Goal: Check status: Check status

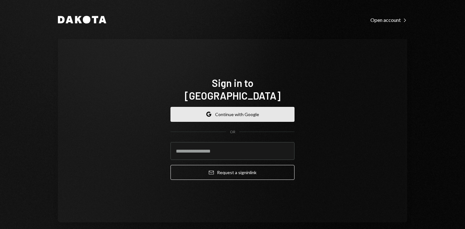
click at [225, 107] on button "Google Continue with Google" at bounding box center [233, 114] width 124 height 15
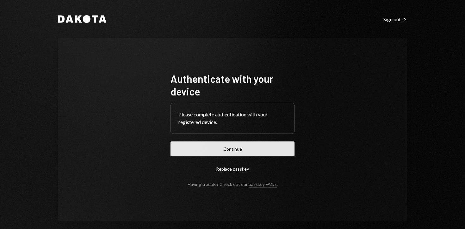
click at [214, 144] on button "Continue" at bounding box center [233, 148] width 124 height 15
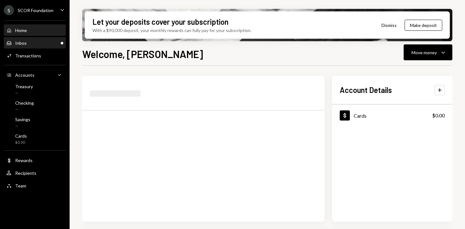
click at [24, 45] on div "Inbox" at bounding box center [20, 42] width 11 height 5
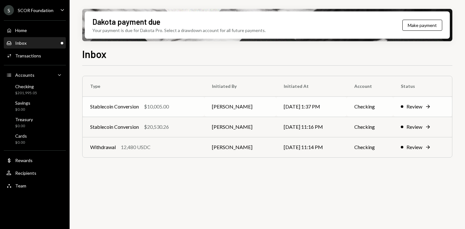
click at [168, 104] on div "$10,005.00" at bounding box center [156, 107] width 25 height 8
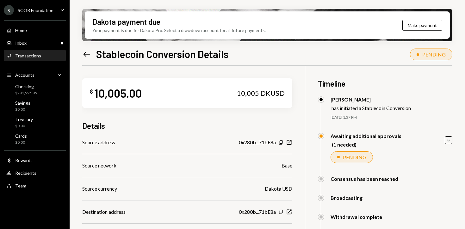
scroll to position [120, 0]
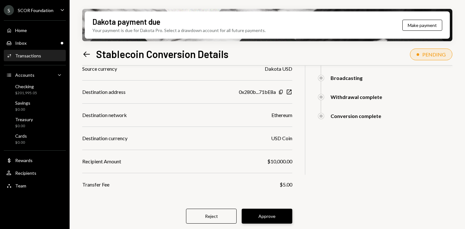
click at [268, 215] on button "Approve" at bounding box center [267, 215] width 51 height 15
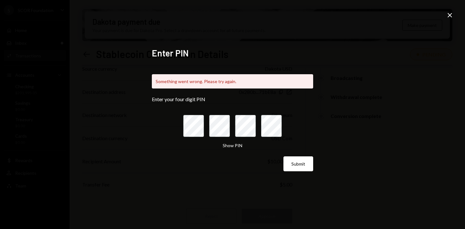
click at [454, 14] on div "Enter PIN Something went wrong. Please try again. Enter your four digit PIN Sho…" at bounding box center [232, 114] width 465 height 229
click at [449, 15] on icon "Close" at bounding box center [450, 15] width 8 height 8
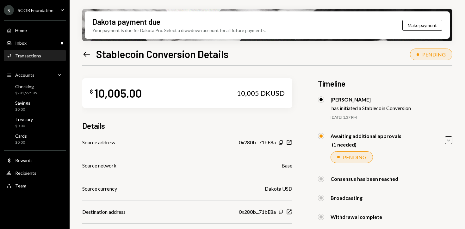
scroll to position [120, 0]
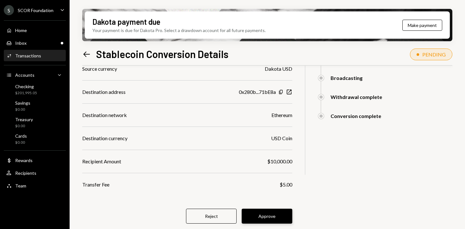
click at [276, 217] on button "Approve" at bounding box center [267, 215] width 51 height 15
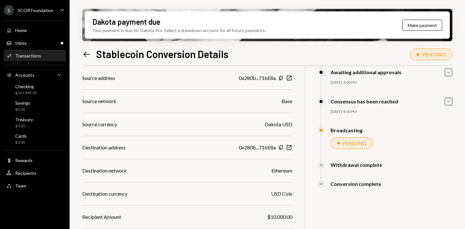
scroll to position [64, 0]
click at [85, 49] on link "Left Arrow" at bounding box center [86, 54] width 9 height 10
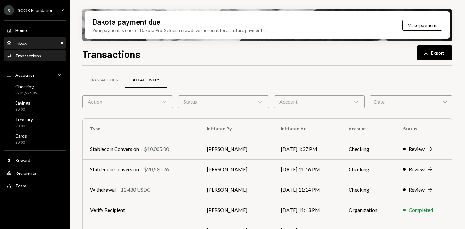
click at [40, 45] on div "Inbox Inbox" at bounding box center [34, 43] width 57 height 6
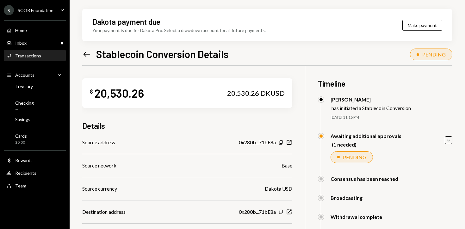
scroll to position [120, 0]
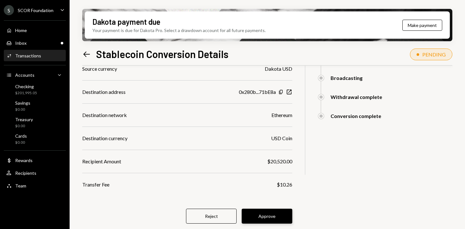
click at [270, 216] on button "Approve" at bounding box center [267, 215] width 51 height 15
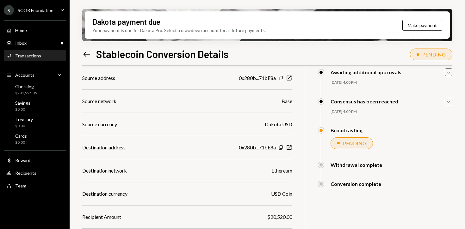
scroll to position [64, 0]
click at [91, 48] on div "Left Arrow Stablecoin Conversion Details" at bounding box center [155, 53] width 146 height 13
click at [88, 54] on icon at bounding box center [87, 53] width 7 height 5
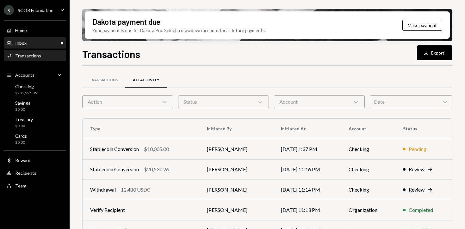
click at [44, 43] on div "Inbox Inbox" at bounding box center [34, 43] width 57 height 6
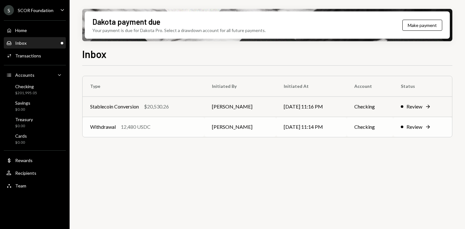
click at [156, 127] on div "Withdrawal 12,480 USDC" at bounding box center [143, 127] width 107 height 8
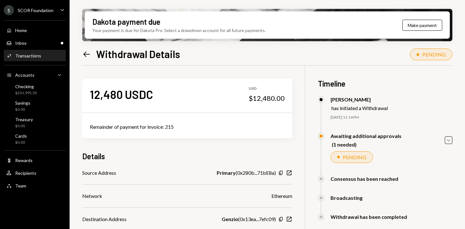
scroll to position [58, 0]
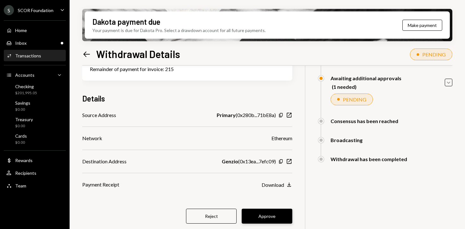
click at [266, 217] on button "Approve" at bounding box center [267, 215] width 51 height 15
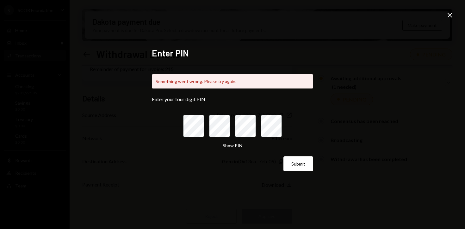
click at [449, 17] on icon "Close" at bounding box center [450, 15] width 8 height 8
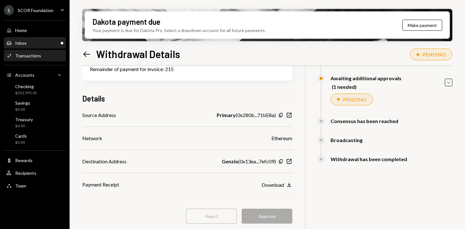
click at [48, 43] on div "Inbox Inbox" at bounding box center [34, 43] width 57 height 6
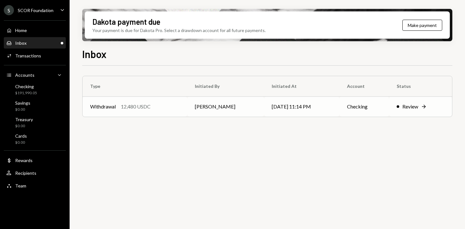
click at [141, 109] on div "12,480 USDC" at bounding box center [136, 107] width 30 height 8
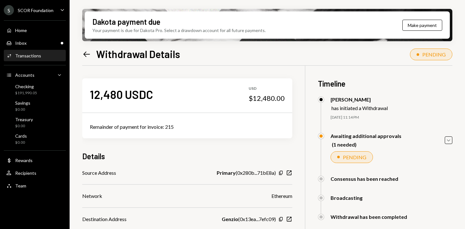
scroll to position [58, 0]
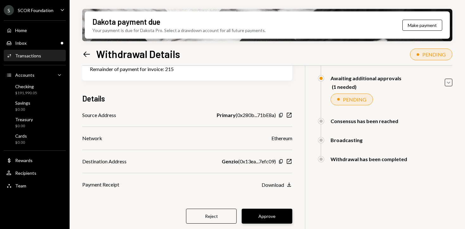
click at [265, 221] on button "Approve" at bounding box center [267, 215] width 51 height 15
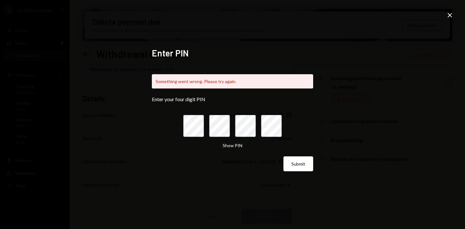
click at [448, 15] on icon "Close" at bounding box center [450, 15] width 8 height 8
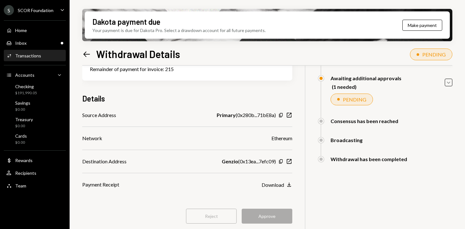
click at [41, 36] on div "Home Home Inbox Inbox Activities Transactions Accounts Accounts Caret Down Chec…" at bounding box center [35, 104] width 70 height 176
click at [40, 42] on div "Inbox Inbox" at bounding box center [34, 43] width 57 height 6
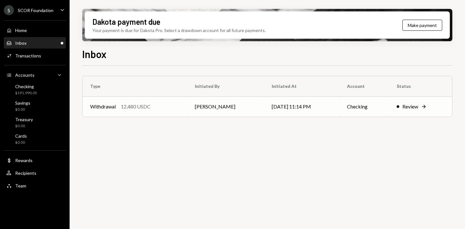
click at [132, 104] on div "12,480 USDC" at bounding box center [136, 107] width 30 height 8
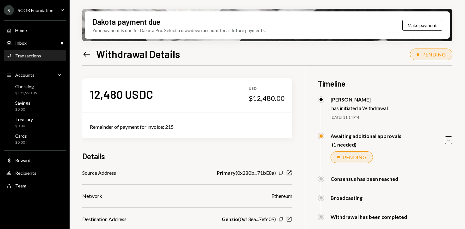
scroll to position [58, 0]
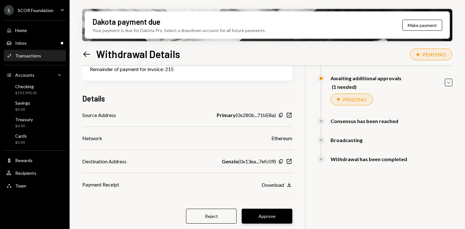
click at [272, 215] on button "Approve" at bounding box center [267, 215] width 51 height 15
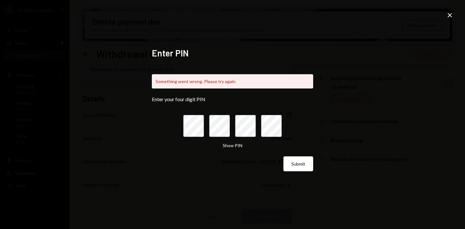
click at [448, 16] on icon "Close" at bounding box center [450, 15] width 8 height 8
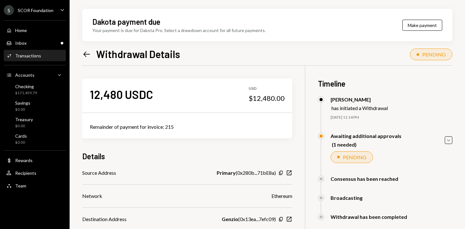
scroll to position [58, 0]
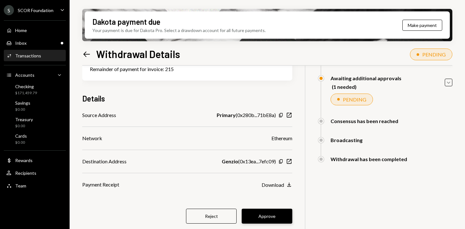
click at [268, 215] on button "Approve" at bounding box center [267, 215] width 51 height 15
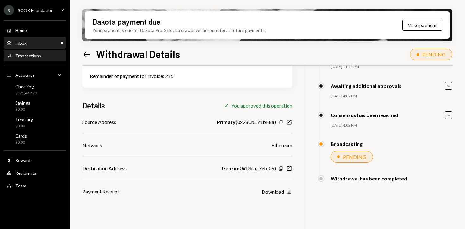
click at [31, 41] on div "Inbox Inbox" at bounding box center [34, 43] width 57 height 6
